Goal: Information Seeking & Learning: Learn about a topic

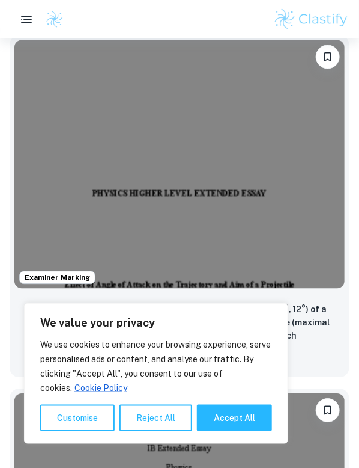
scroll to position [440, 0]
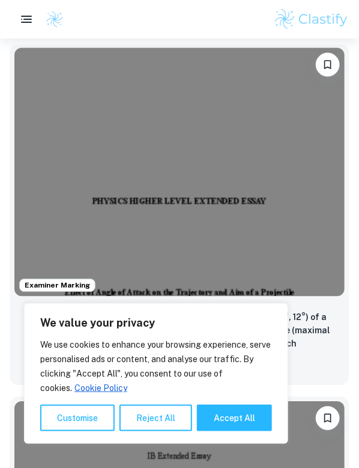
click at [111, 106] on img at bounding box center [179, 172] width 331 height 248
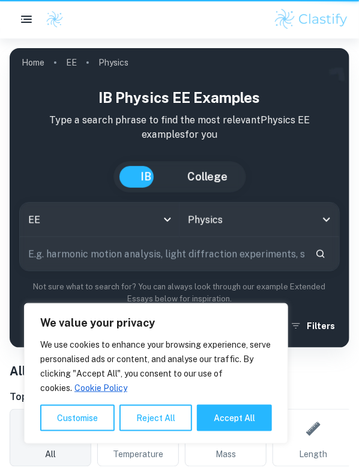
scroll to position [440, 0]
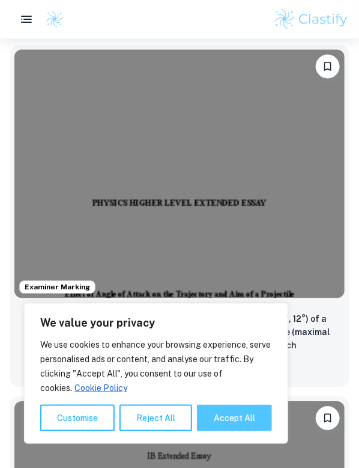
click at [208, 415] on button "Accept All" at bounding box center [234, 417] width 75 height 26
checkbox input "true"
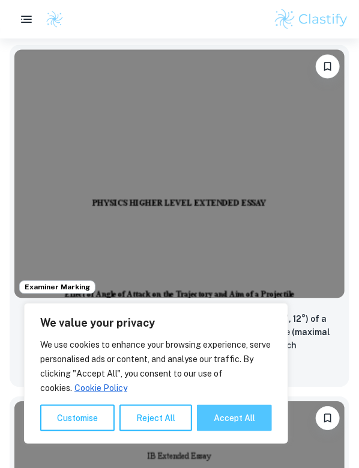
checkbox input "true"
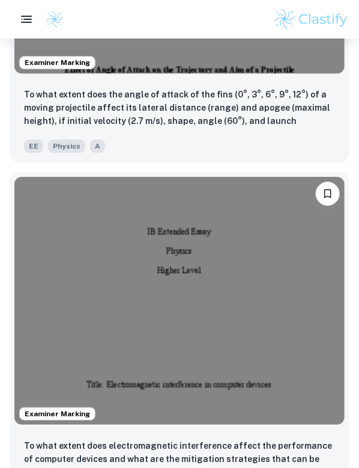
scroll to position [701, 0]
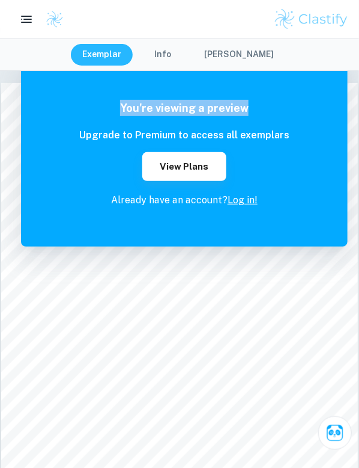
drag, startPoint x: 218, startPoint y: 69, endPoint x: 227, endPoint y: 129, distance: 60.2
click at [0, 0] on h6 "This preview contains only the first 2 pages. You need a premium account to vie…" at bounding box center [0, 0] width 0 height 0
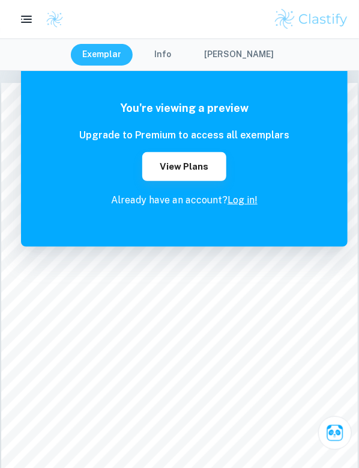
click at [155, 44] on button "Info" at bounding box center [163, 55] width 54 height 22
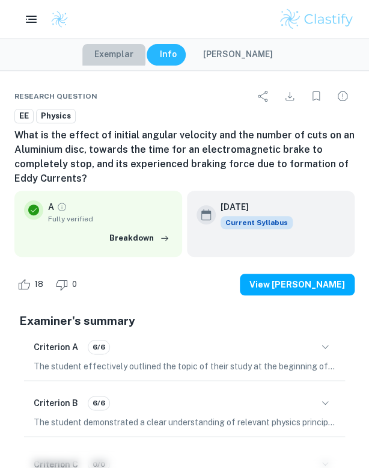
click at [119, 52] on button "Exemplar" at bounding box center [113, 55] width 63 height 22
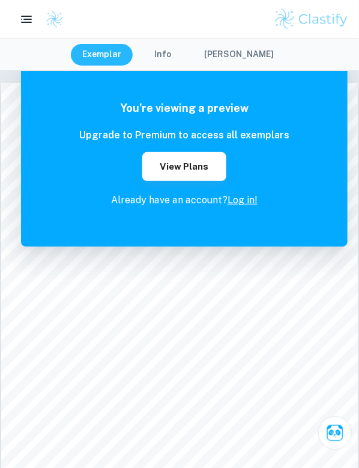
click at [166, 241] on div "You're viewing a preview This preview contains only the first 2 pages. You need…" at bounding box center [184, 153] width 327 height 186
